Goal: Navigation & Orientation: Find specific page/section

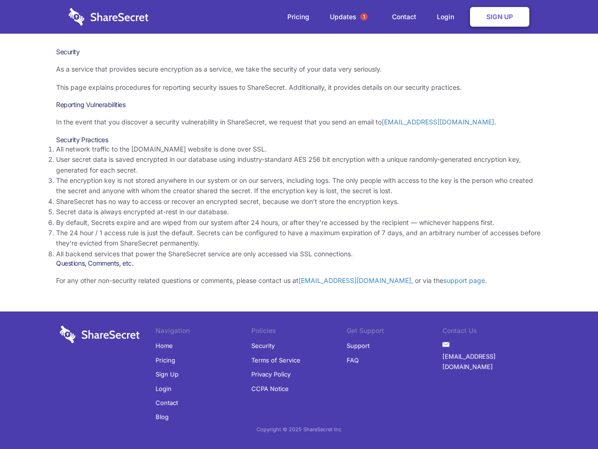
click at [299, 224] on li "By default, Secrets expire and are wiped from our system after 24 hours, or aft…" at bounding box center [299, 222] width 486 height 10
click at [364, 17] on span "1" at bounding box center [363, 16] width 7 height 7
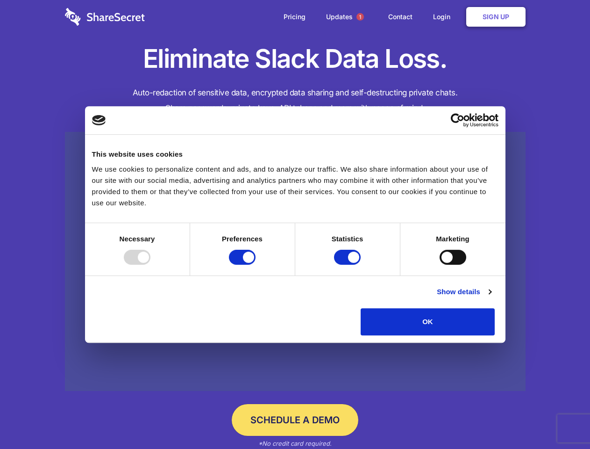
click at [150, 264] on div at bounding box center [137, 257] width 27 height 15
click at [256, 264] on input "Preferences" at bounding box center [242, 257] width 27 height 15
checkbox input "false"
click at [349, 264] on input "Statistics" at bounding box center [347, 257] width 27 height 15
checkbox input "false"
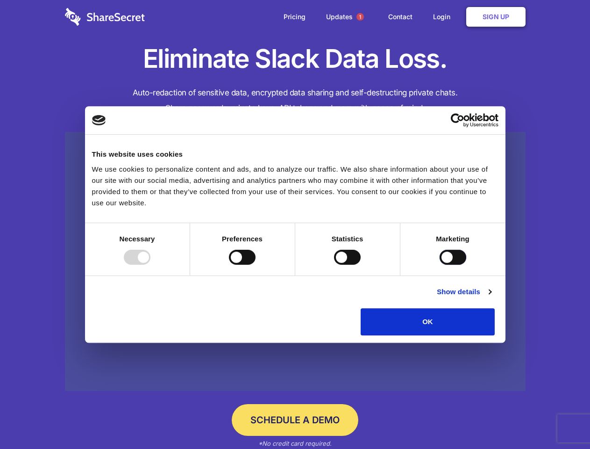
click at [440, 264] on input "Marketing" at bounding box center [453, 257] width 27 height 15
checkbox input "true"
click at [491, 297] on link "Show details" at bounding box center [464, 291] width 54 height 11
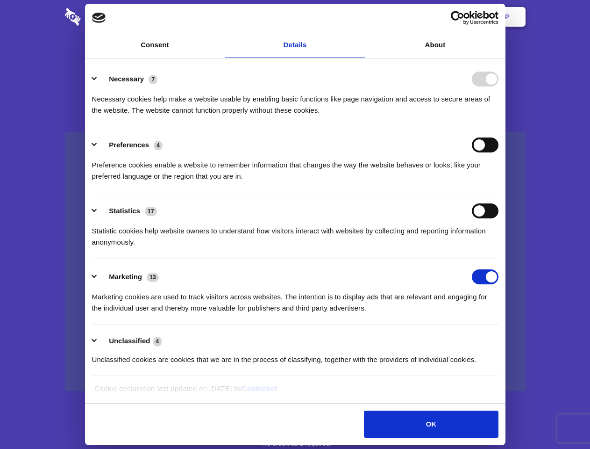
click at [499, 127] on li "Necessary 7 Necessary cookies help make a website usable by enabling basic func…" at bounding box center [295, 94] width 406 height 66
click at [360, 17] on span "1" at bounding box center [359, 16] width 7 height 7
